Goal: Information Seeking & Learning: Learn about a topic

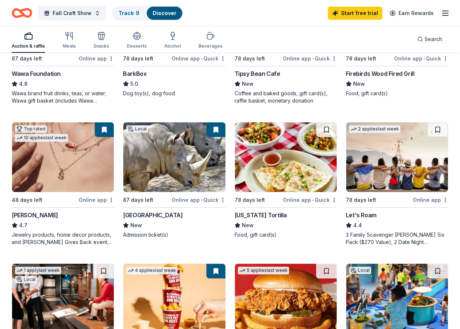
scroll to position [220, 0]
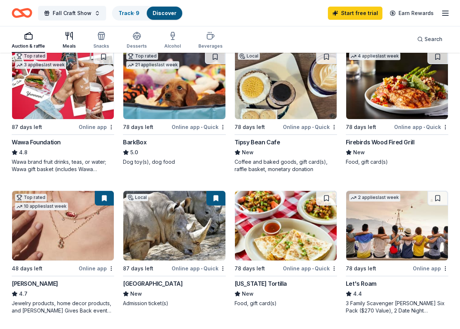
click at [65, 38] on icon "button" at bounding box center [69, 35] width 9 height 9
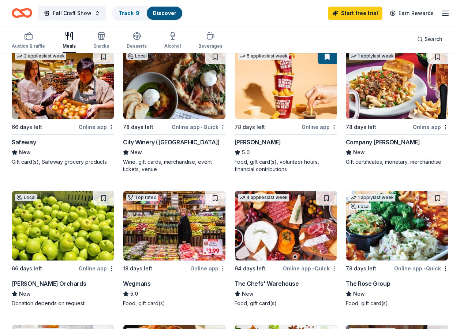
scroll to position [293, 0]
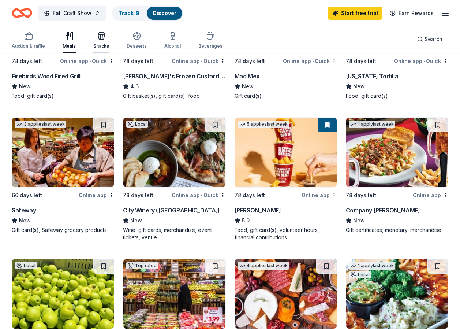
click at [102, 39] on icon "button" at bounding box center [101, 35] width 9 height 9
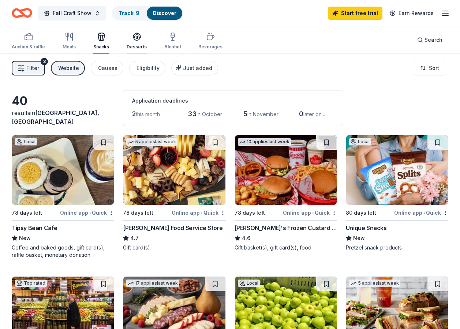
click at [135, 40] on icon "button" at bounding box center [136, 36] width 9 height 9
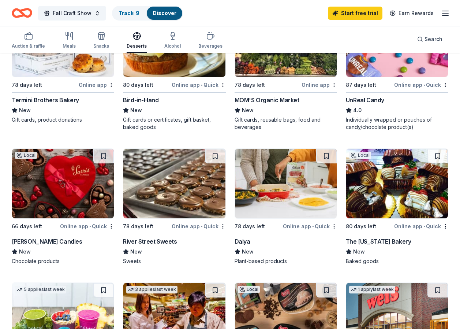
scroll to position [403, 0]
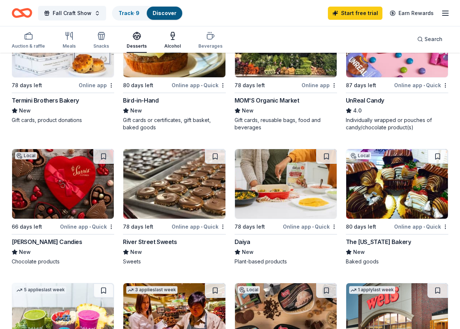
click at [174, 42] on div "Alcohol" at bounding box center [172, 40] width 16 height 18
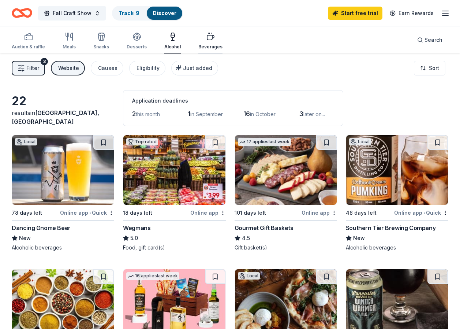
click at [210, 41] on icon "button" at bounding box center [210, 36] width 9 height 9
